Goal: Task Accomplishment & Management: Use online tool/utility

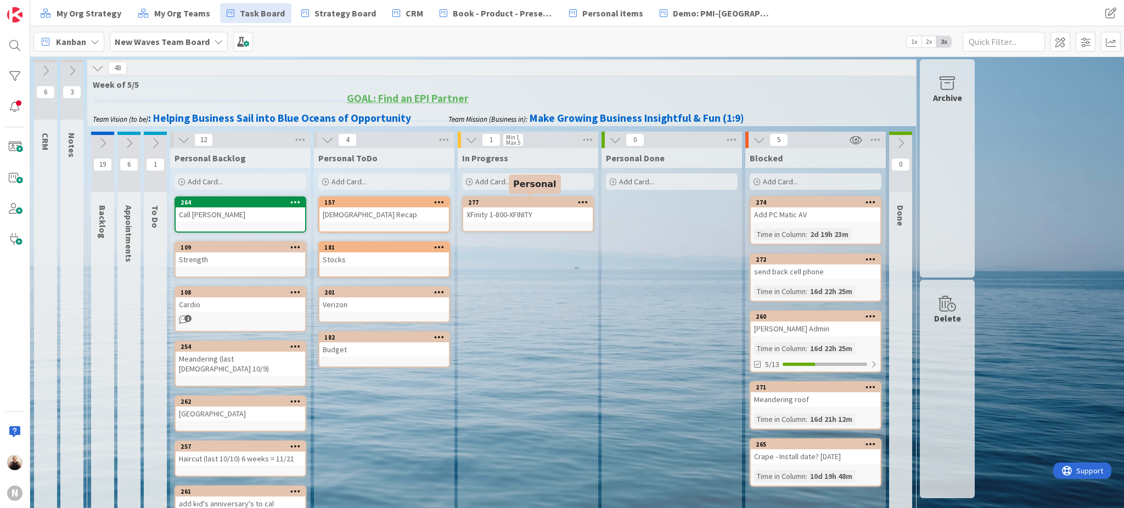
click at [516, 204] on div "277" at bounding box center [530, 203] width 125 height 8
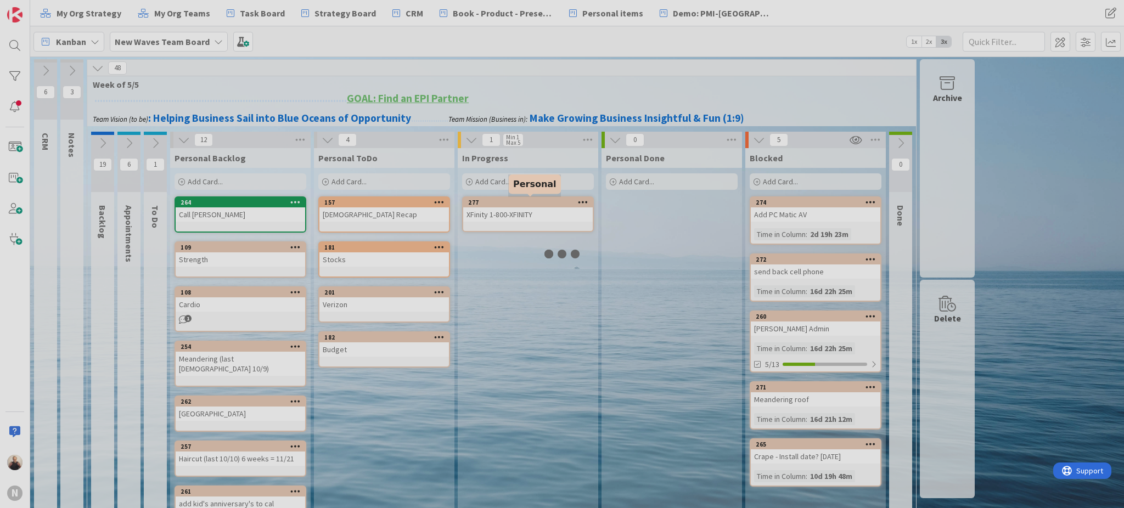
click at [516, 204] on div at bounding box center [562, 254] width 1124 height 508
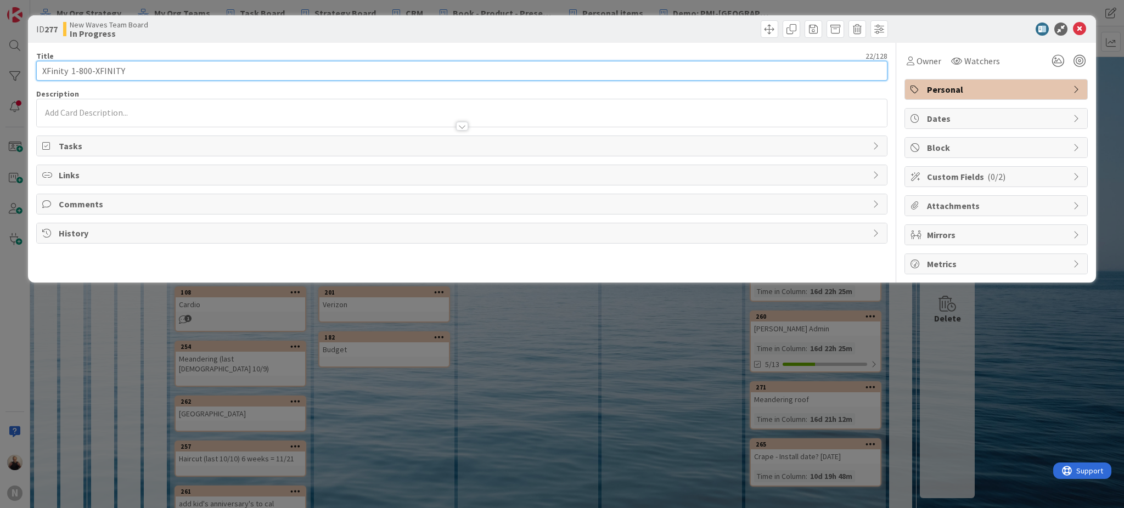
click at [202, 70] on input "XFinity 1-800-XFINITY" at bounding box center [462, 71] width 852 height 20
type input "XFinity 1-800-XFINITY 3:00 on 10/13"
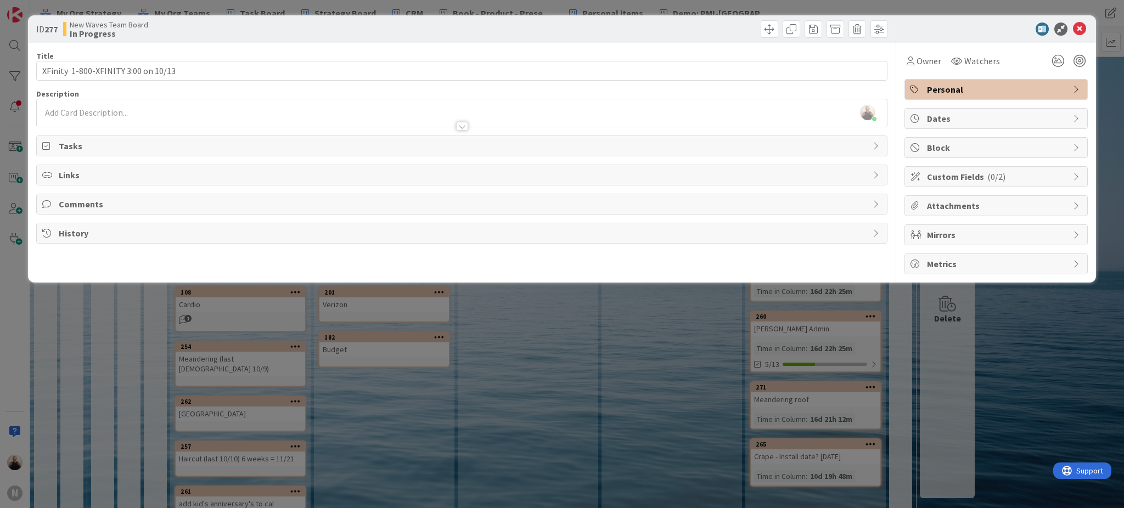
drag, startPoint x: 648, startPoint y: 164, endPoint x: 665, endPoint y: 161, distance: 17.2
click at [649, 162] on div "Title 36 / 128 XFinity 1-800-XFINITY 3:00 on 10/13 Description [PERSON_NAME] ju…" at bounding box center [462, 159] width 852 height 232
click at [1082, 25] on icon at bounding box center [1079, 29] width 13 height 13
